Goal: Browse casually

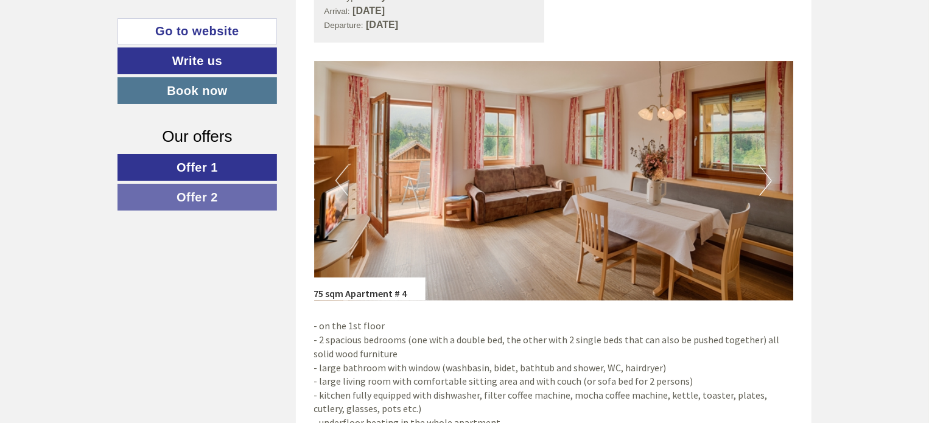
scroll to position [669, 0]
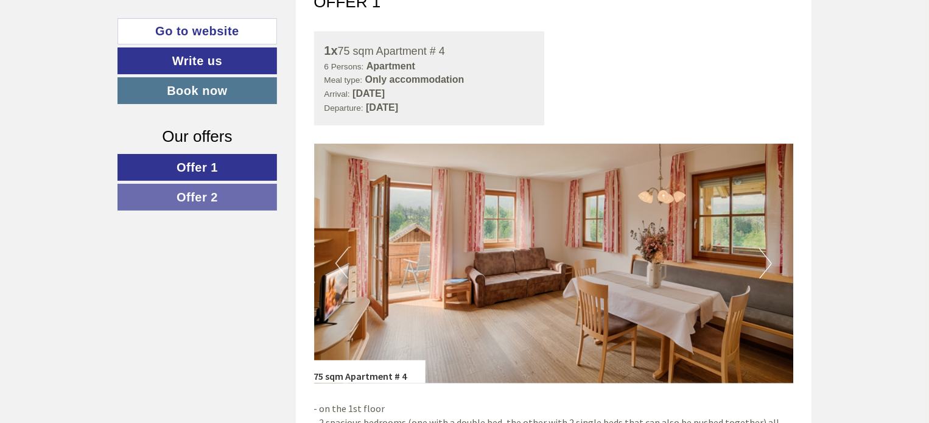
click at [768, 263] on button "Next" at bounding box center [765, 263] width 13 height 30
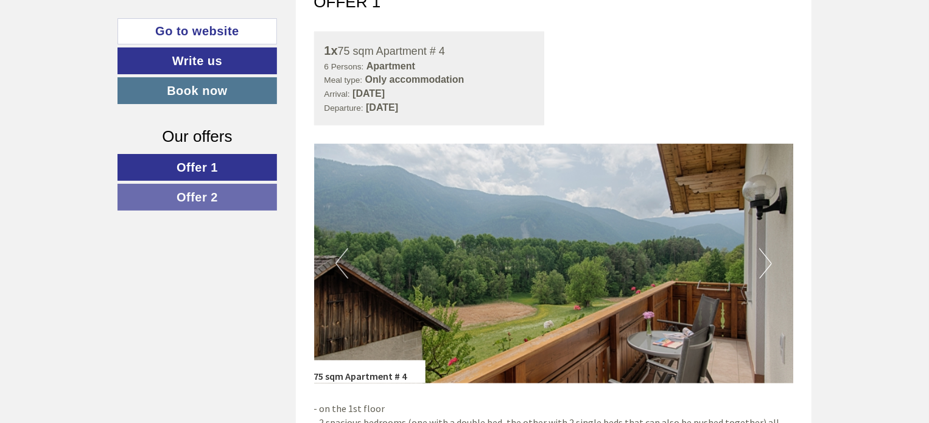
click at [768, 263] on button "Next" at bounding box center [765, 263] width 13 height 30
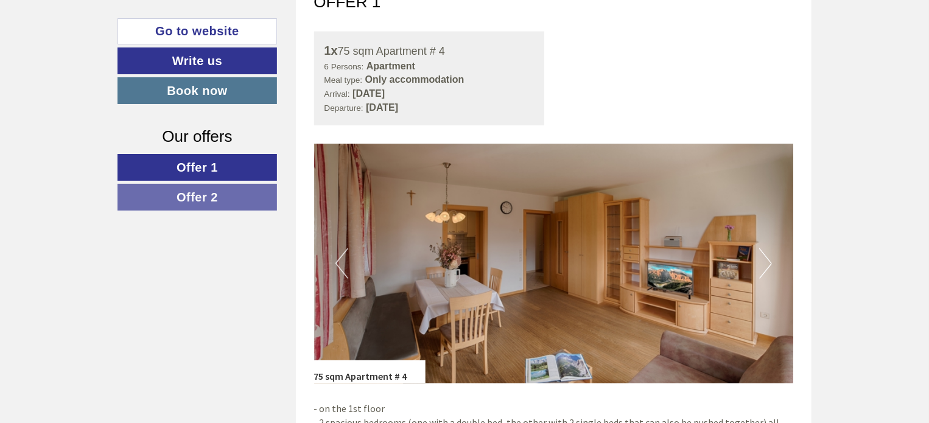
click at [768, 263] on button "Next" at bounding box center [765, 263] width 13 height 30
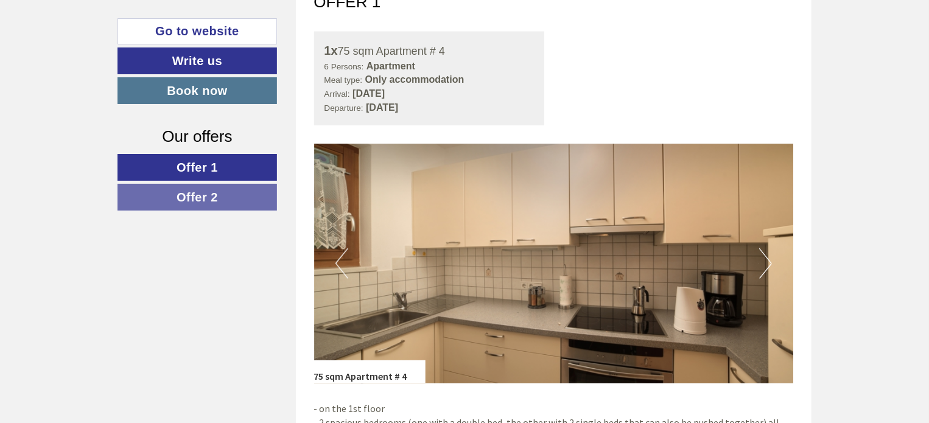
click at [768, 263] on button "Next" at bounding box center [765, 263] width 13 height 30
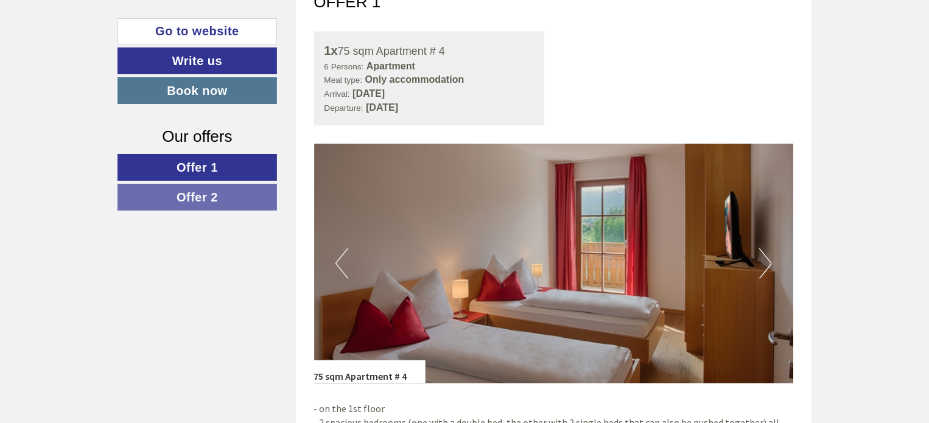
click at [768, 263] on button "Next" at bounding box center [765, 263] width 13 height 30
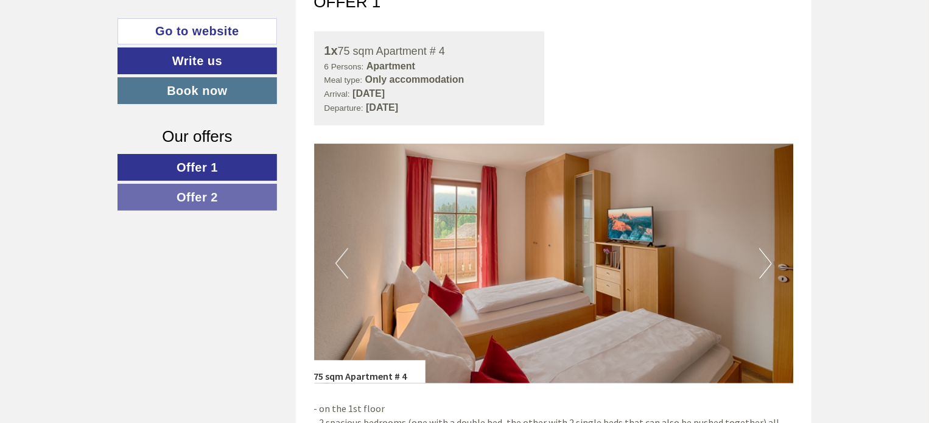
click at [768, 263] on button "Next" at bounding box center [765, 263] width 13 height 30
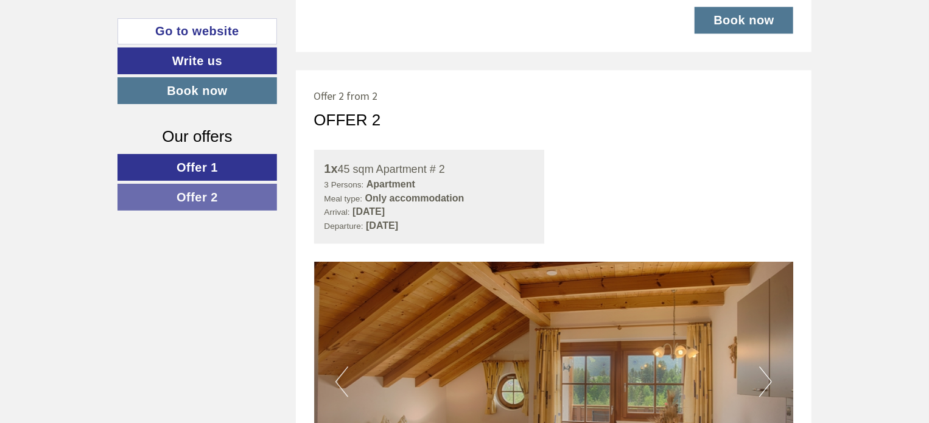
scroll to position [1521, 0]
